Goal: Information Seeking & Learning: Learn about a topic

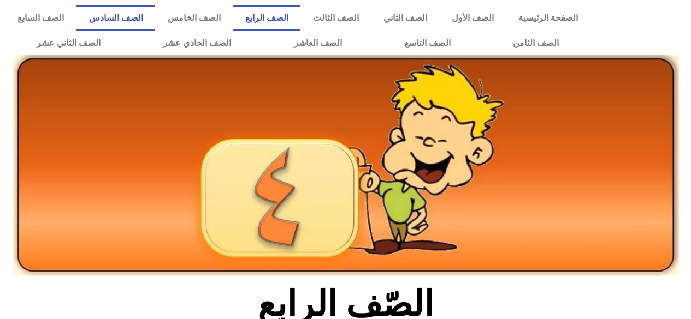
click at [155, 22] on link "الصف السادس" at bounding box center [115, 17] width 79 height 25
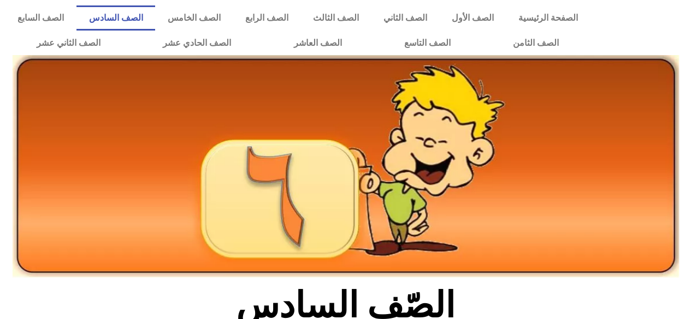
click at [155, 14] on link "الصف السادس" at bounding box center [115, 17] width 79 height 25
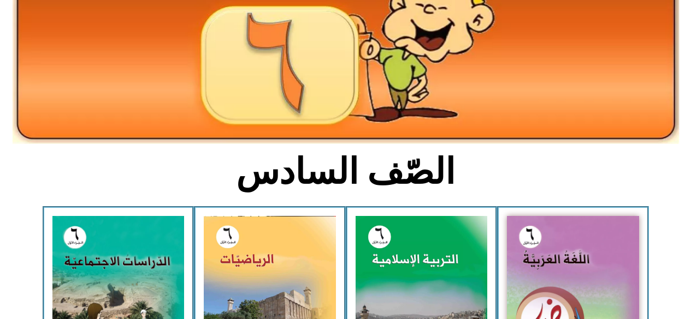
scroll to position [140, 0]
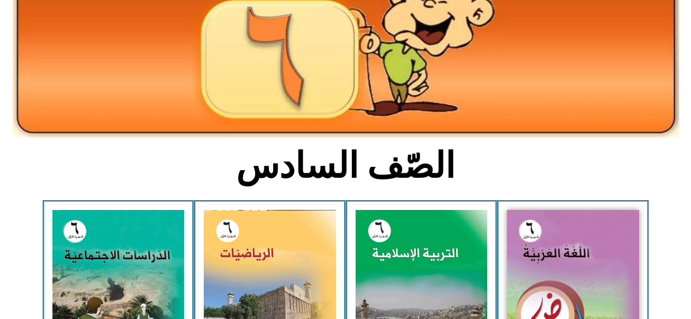
click at [534, 268] on img at bounding box center [573, 292] width 132 height 165
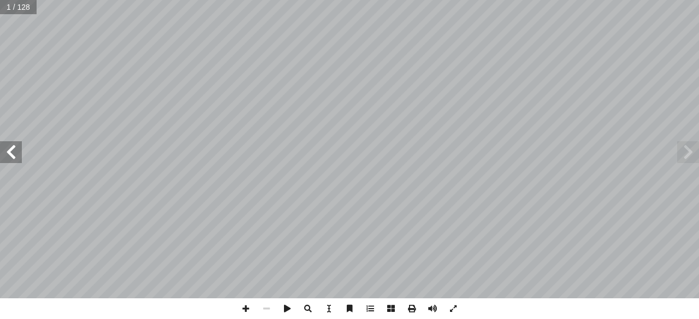
click at [17, 10] on input "text" at bounding box center [18, 7] width 37 height 14
type input "**"
click at [13, 11] on input "text" at bounding box center [18, 7] width 37 height 14
type input "**"
click at [10, 155] on span at bounding box center [11, 152] width 22 height 22
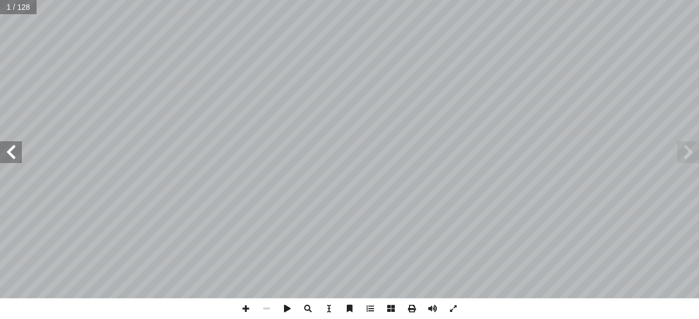
click at [11, 153] on span at bounding box center [11, 152] width 22 height 22
click at [9, 152] on span at bounding box center [11, 152] width 22 height 22
click at [10, 151] on span at bounding box center [11, 152] width 22 height 22
click at [9, 150] on span at bounding box center [11, 152] width 22 height 22
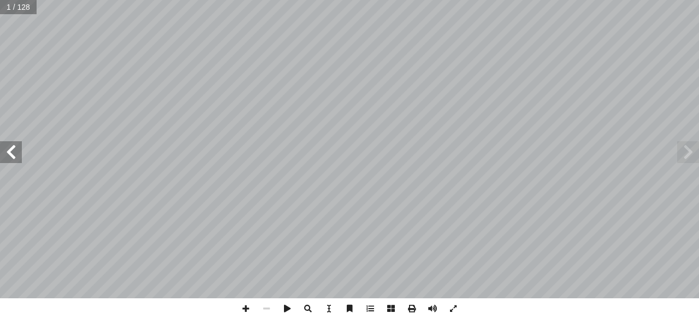
click at [9, 150] on span at bounding box center [11, 152] width 22 height 22
click at [9, 151] on span at bounding box center [11, 152] width 22 height 22
click at [10, 153] on span at bounding box center [11, 152] width 22 height 22
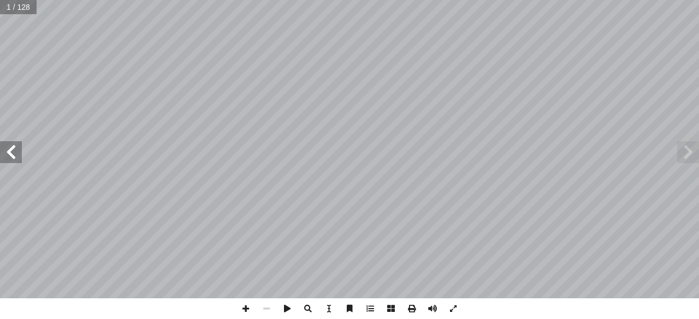
click at [10, 151] on span at bounding box center [11, 152] width 22 height 22
click at [12, 151] on span at bounding box center [11, 152] width 22 height 22
click at [12, 153] on span at bounding box center [11, 152] width 22 height 22
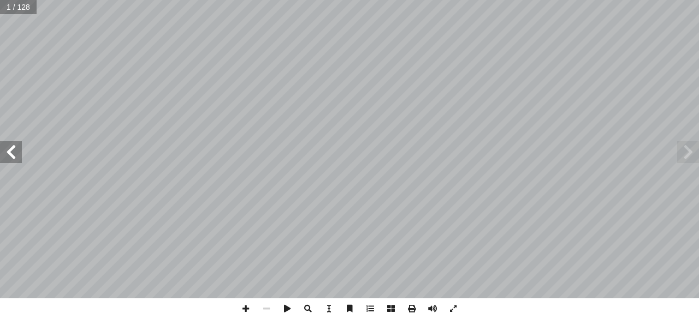
click at [12, 153] on span at bounding box center [11, 152] width 22 height 22
click at [681, 155] on span at bounding box center [688, 152] width 22 height 22
